Goal: Task Accomplishment & Management: Use online tool/utility

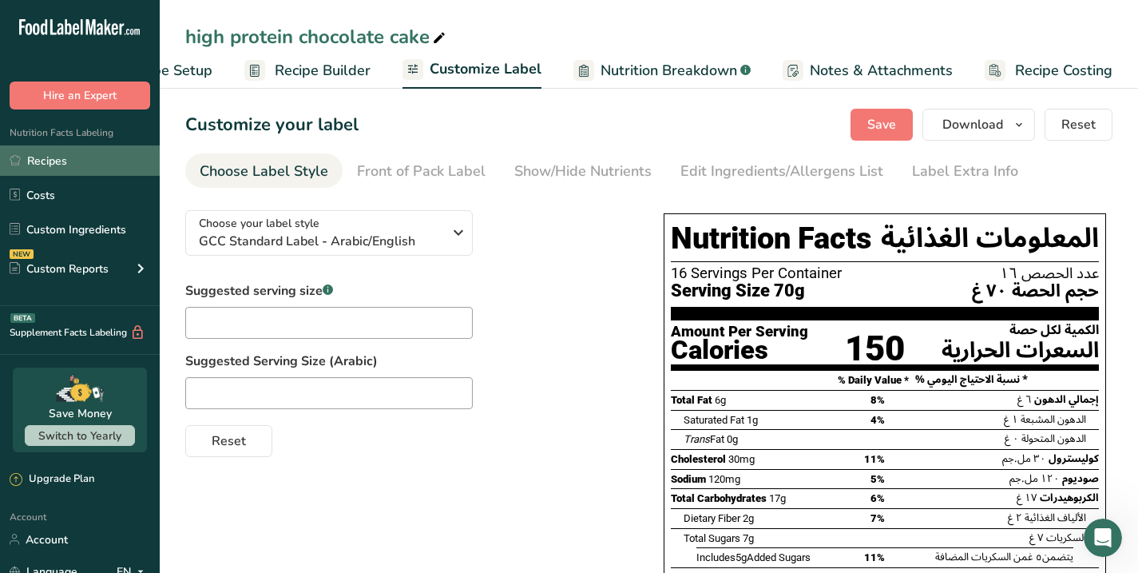
click at [43, 156] on link "Recipes" at bounding box center [80, 160] width 160 height 30
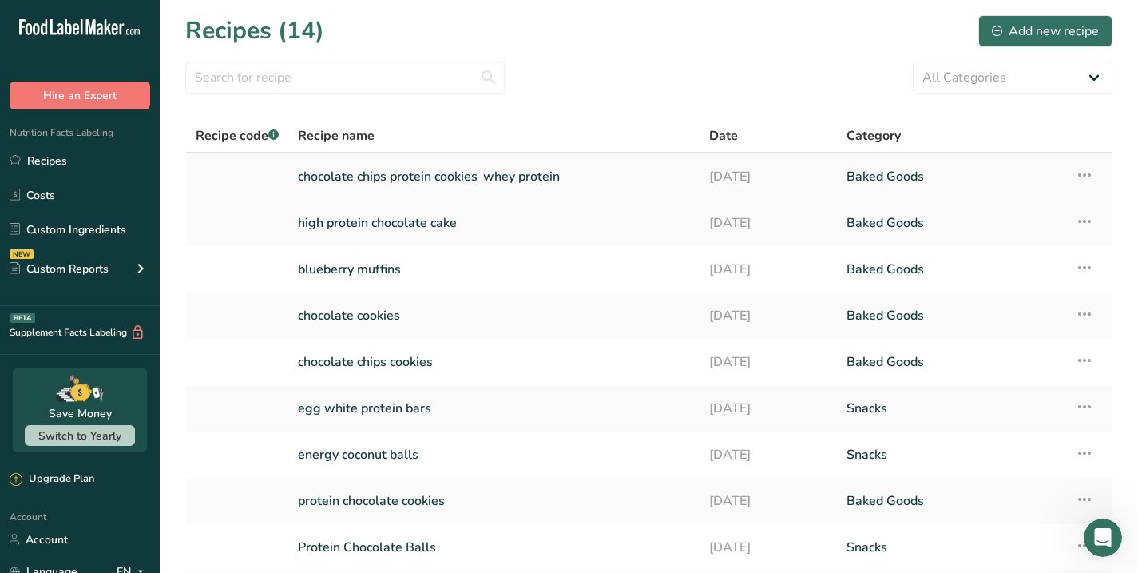
click at [411, 172] on link "chocolate chips protein cookies_whey protein" at bounding box center [494, 177] width 392 height 34
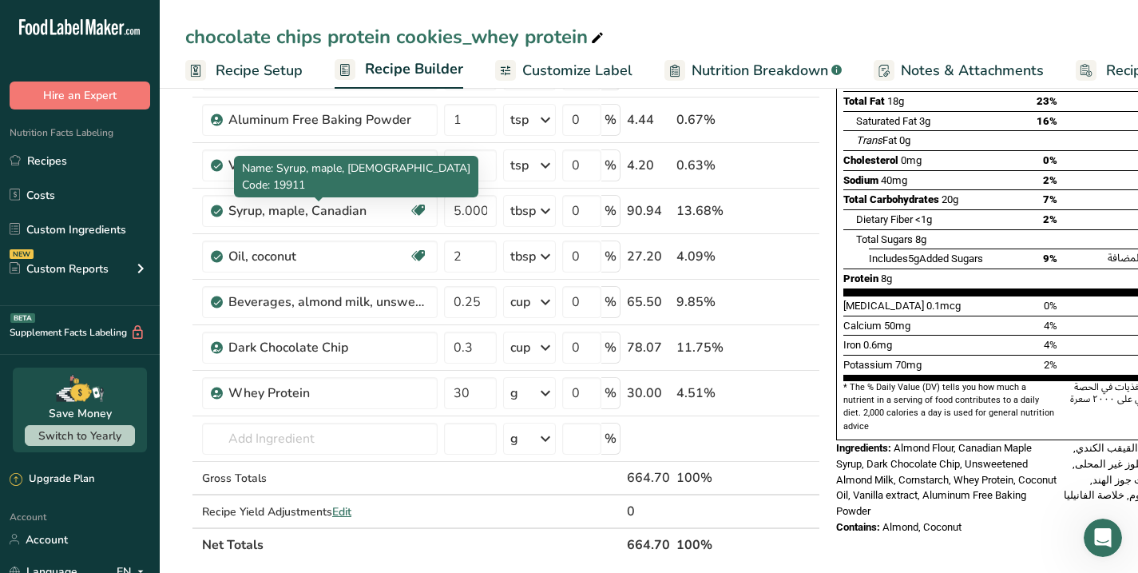
scroll to position [194, 0]
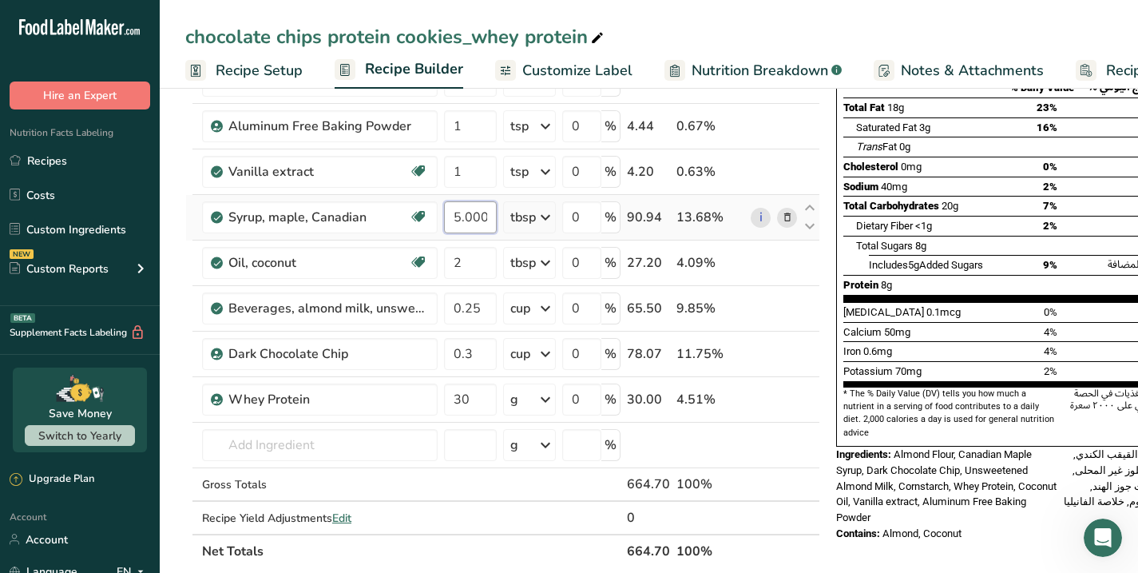
click at [481, 216] on input "5.000002" at bounding box center [470, 217] width 53 height 32
click at [494, 219] on input "5.000002" at bounding box center [470, 217] width 53 height 32
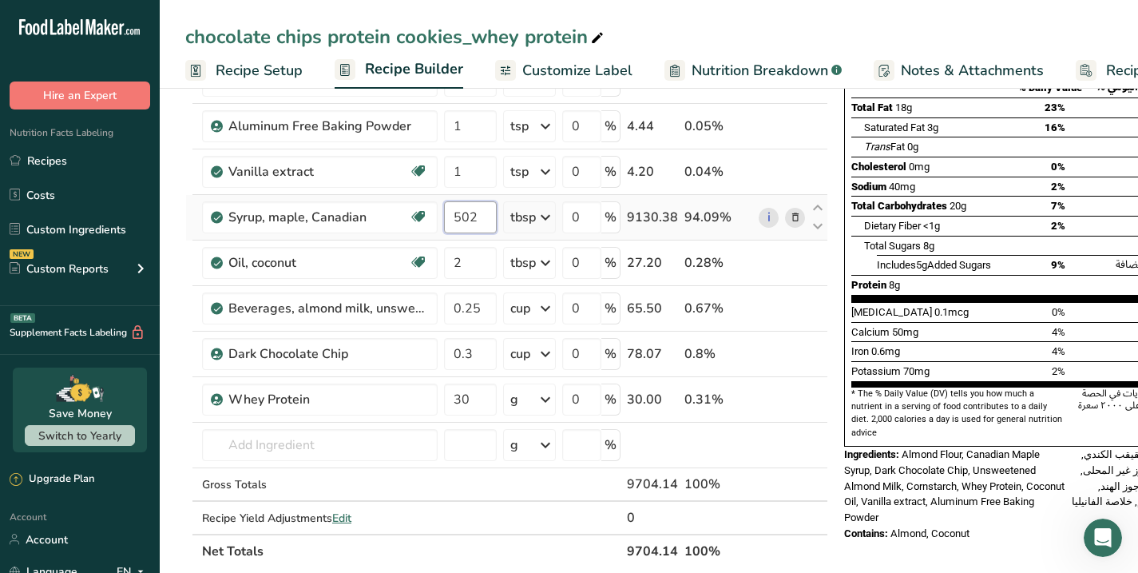
click at [482, 219] on input "502" at bounding box center [470, 217] width 53 height 32
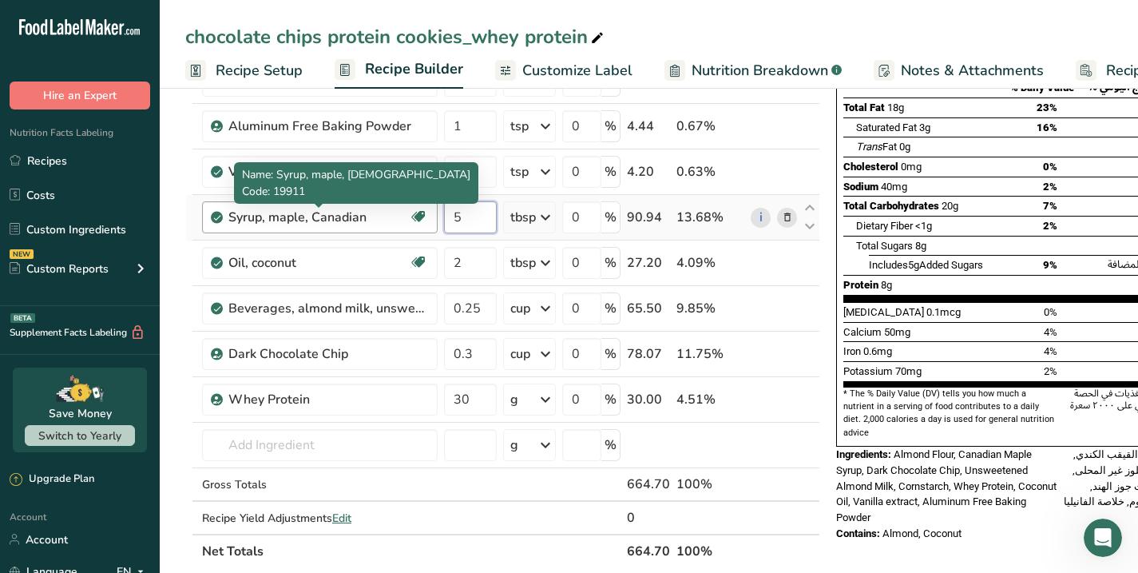
type input "5"
click at [377, 219] on div "Ingredient * Amount * Unit * Waste * .a-a{fill:#347362;}.b-a{fill:#fff;} Grams …" at bounding box center [502, 272] width 635 height 589
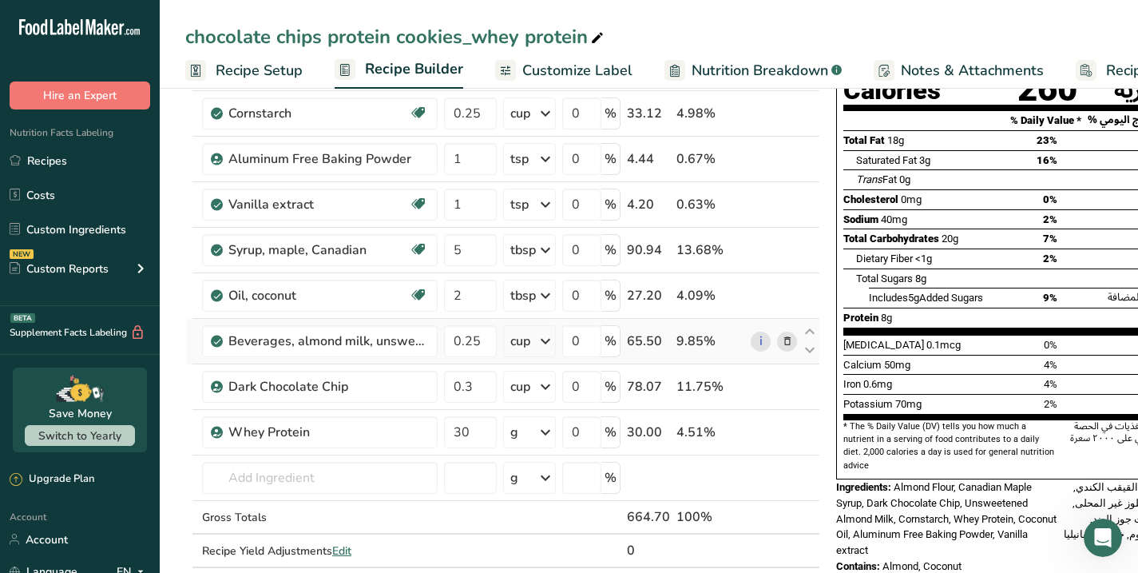
scroll to position [169, 0]
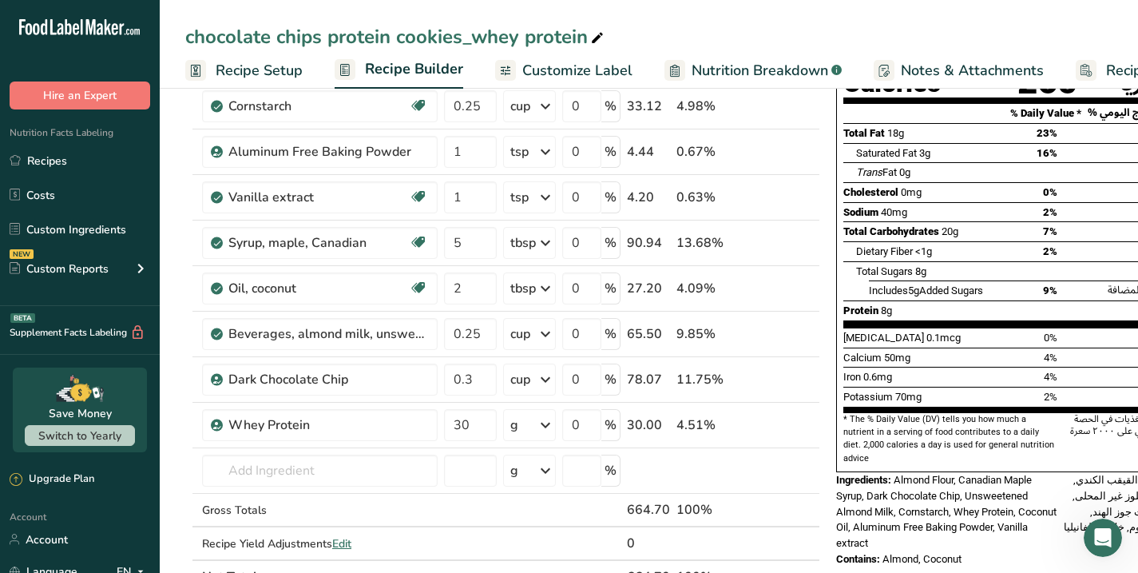
click at [264, 73] on span "Recipe Setup" at bounding box center [259, 71] width 87 height 22
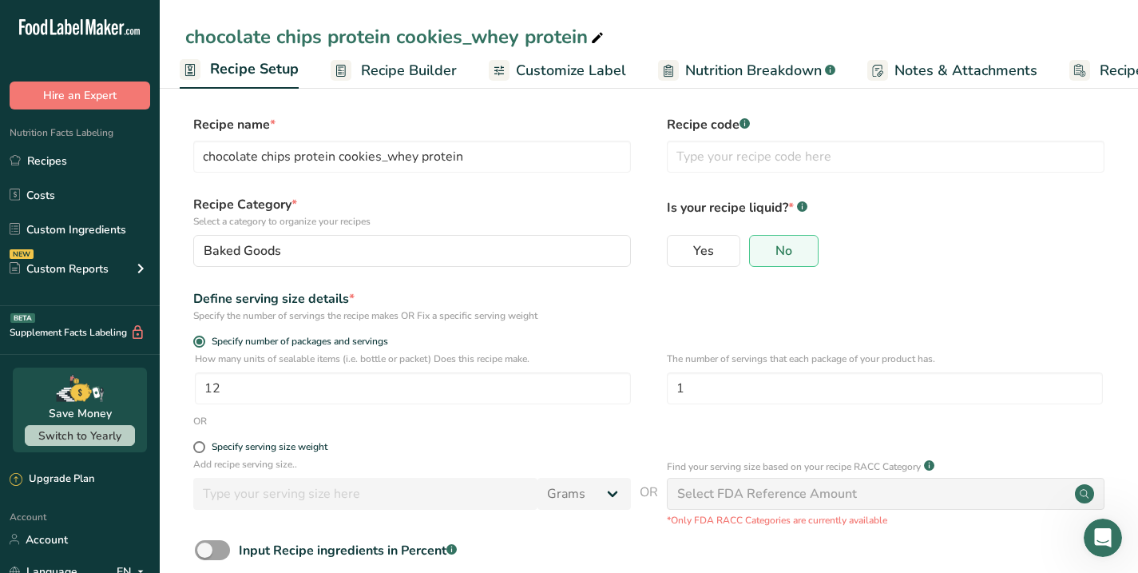
click at [397, 66] on span "Recipe Builder" at bounding box center [409, 71] width 96 height 22
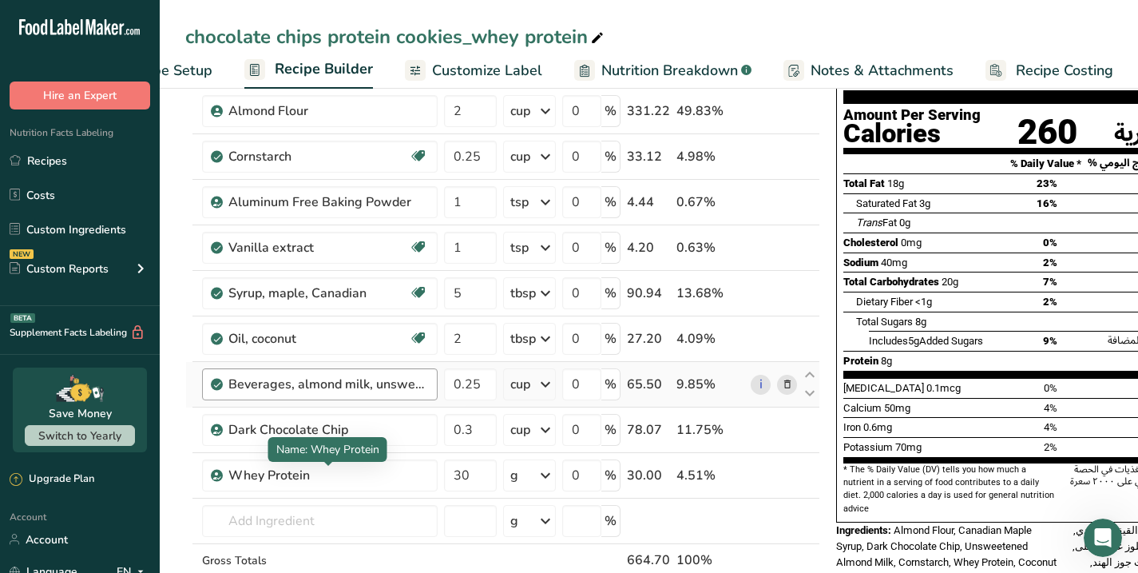
scroll to position [117, 0]
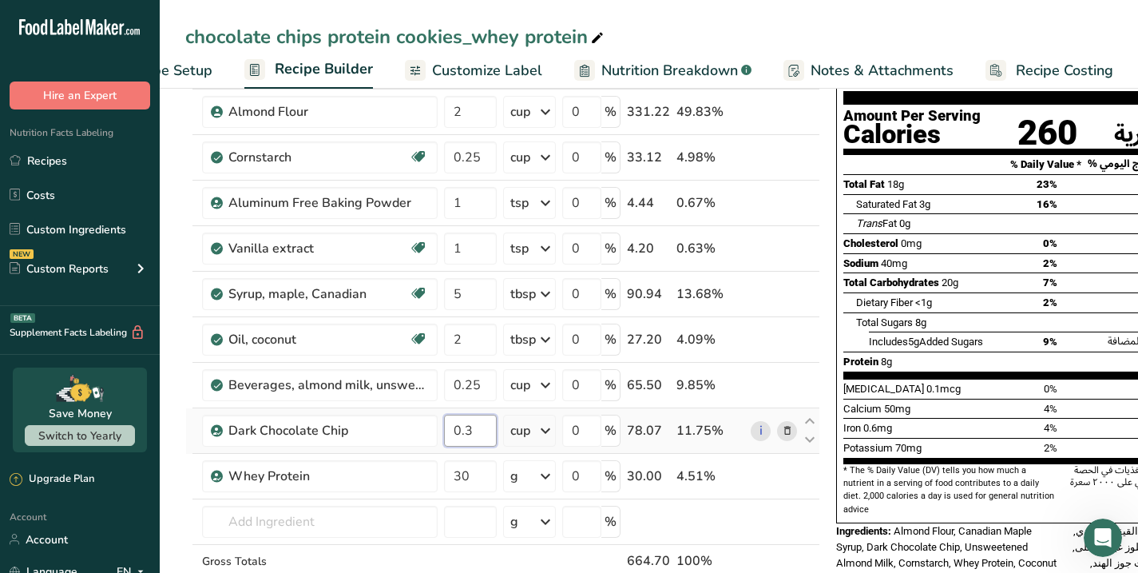
click at [486, 429] on input "0.3" at bounding box center [470, 430] width 53 height 32
click at [379, 429] on div "Ingredient * Amount * Unit * Waste * .a-a{fill:#347362;}.b-a{fill:#fff;} Grams …" at bounding box center [502, 349] width 635 height 589
click at [474, 433] on input "0.5" at bounding box center [470, 430] width 53 height 32
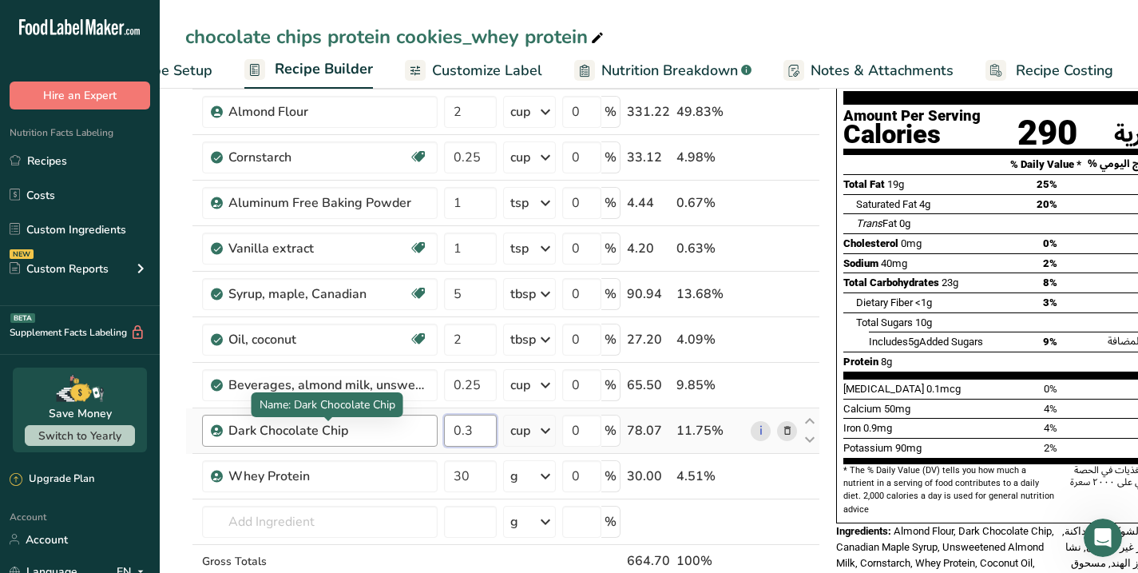
type input "0.3"
click at [376, 429] on div "Ingredient * Amount * Unit * Waste * .a-a{fill:#347362;}.b-a{fill:#fff;} Grams …" at bounding box center [502, 349] width 635 height 589
